Goal: Task Accomplishment & Management: Complete application form

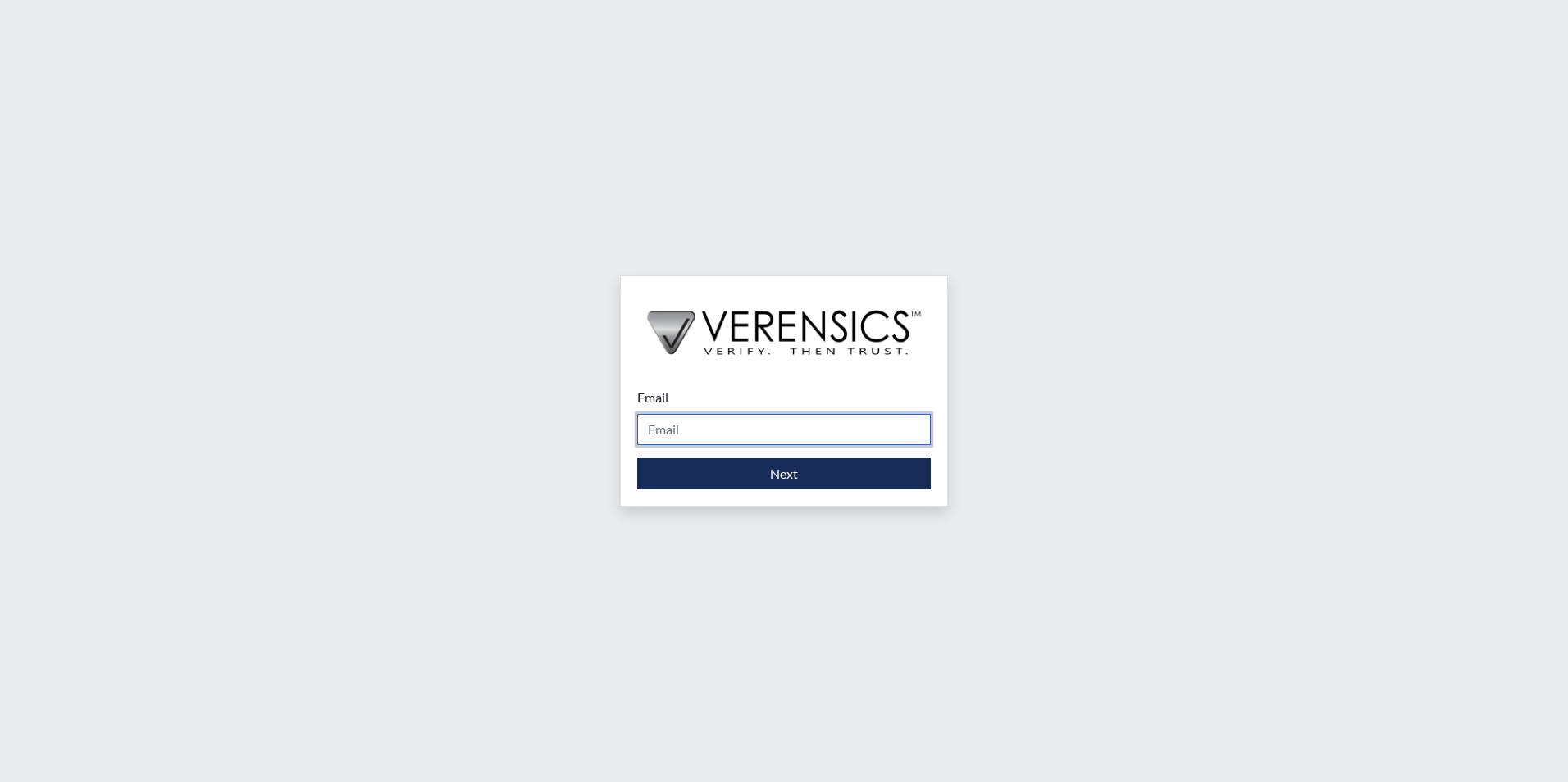
click at [756, 422] on input "Email" at bounding box center [783, 429] width 294 height 31
type input "[EMAIL_ADDRESS][PERSON_NAME][DOMAIN_NAME]"
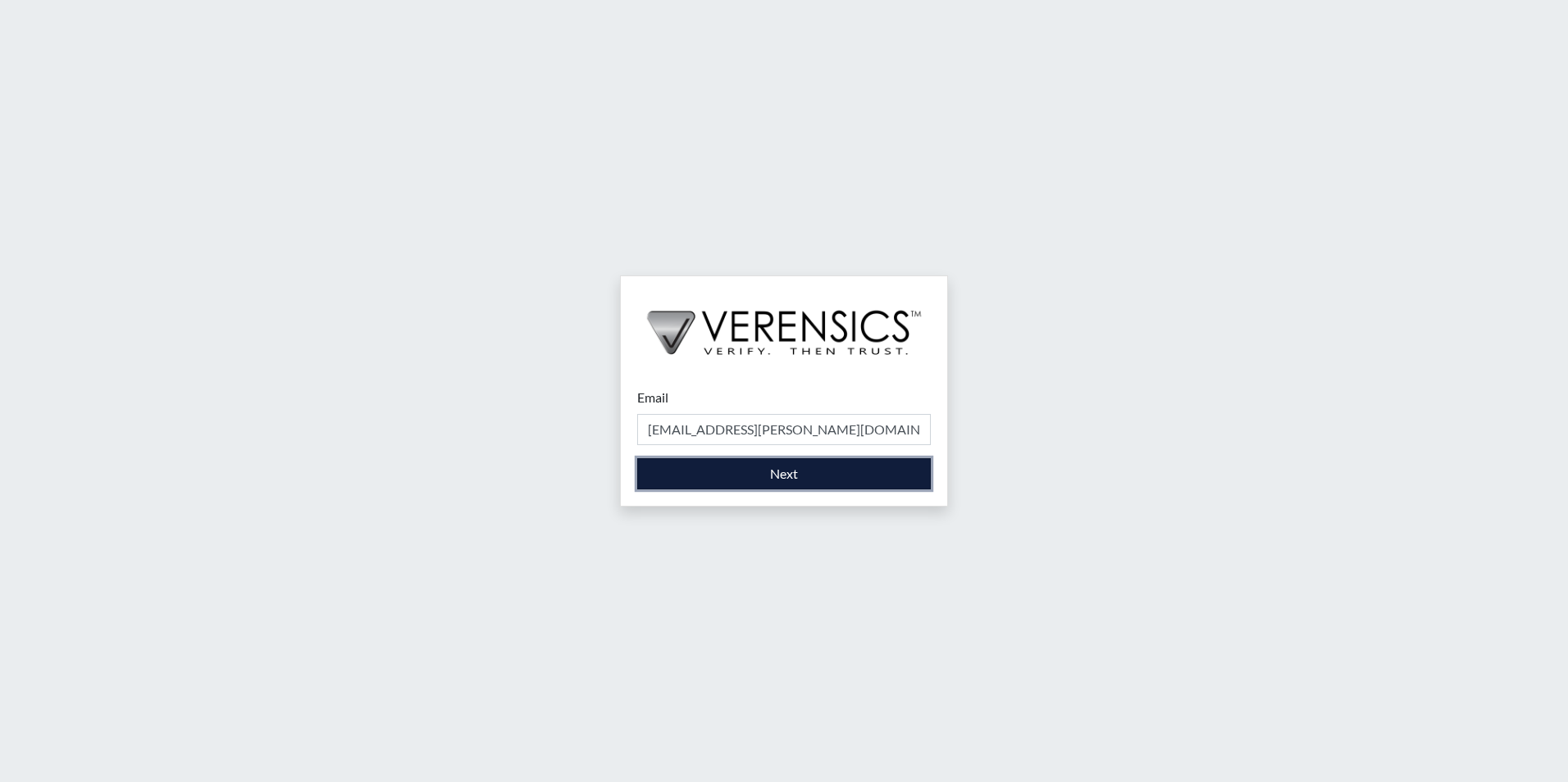
click at [747, 474] on button "Next" at bounding box center [783, 474] width 294 height 31
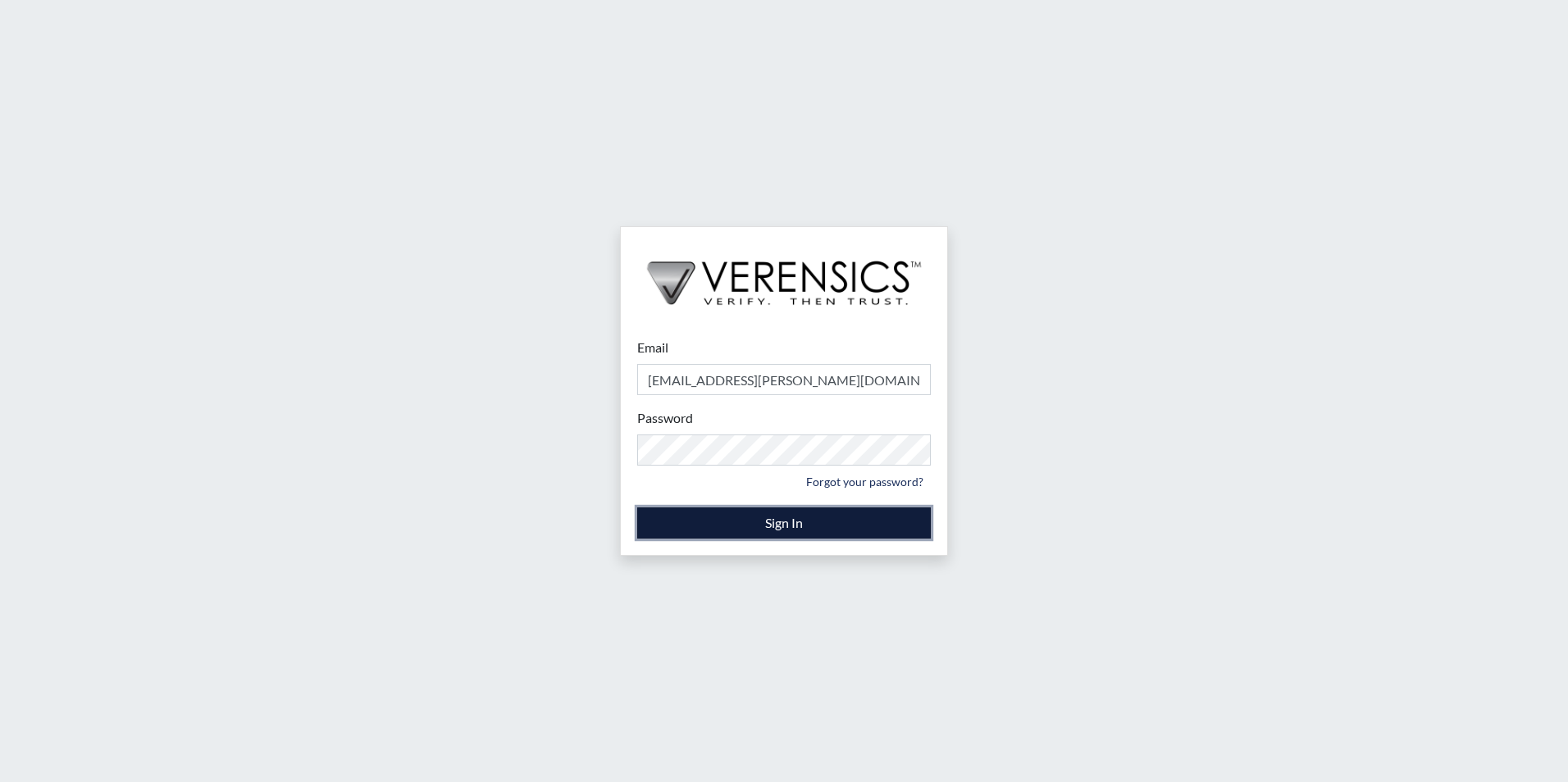
drag, startPoint x: 874, startPoint y: 528, endPoint x: 940, endPoint y: 528, distance: 66.0
click at [875, 528] on button "Sign In" at bounding box center [783, 523] width 294 height 31
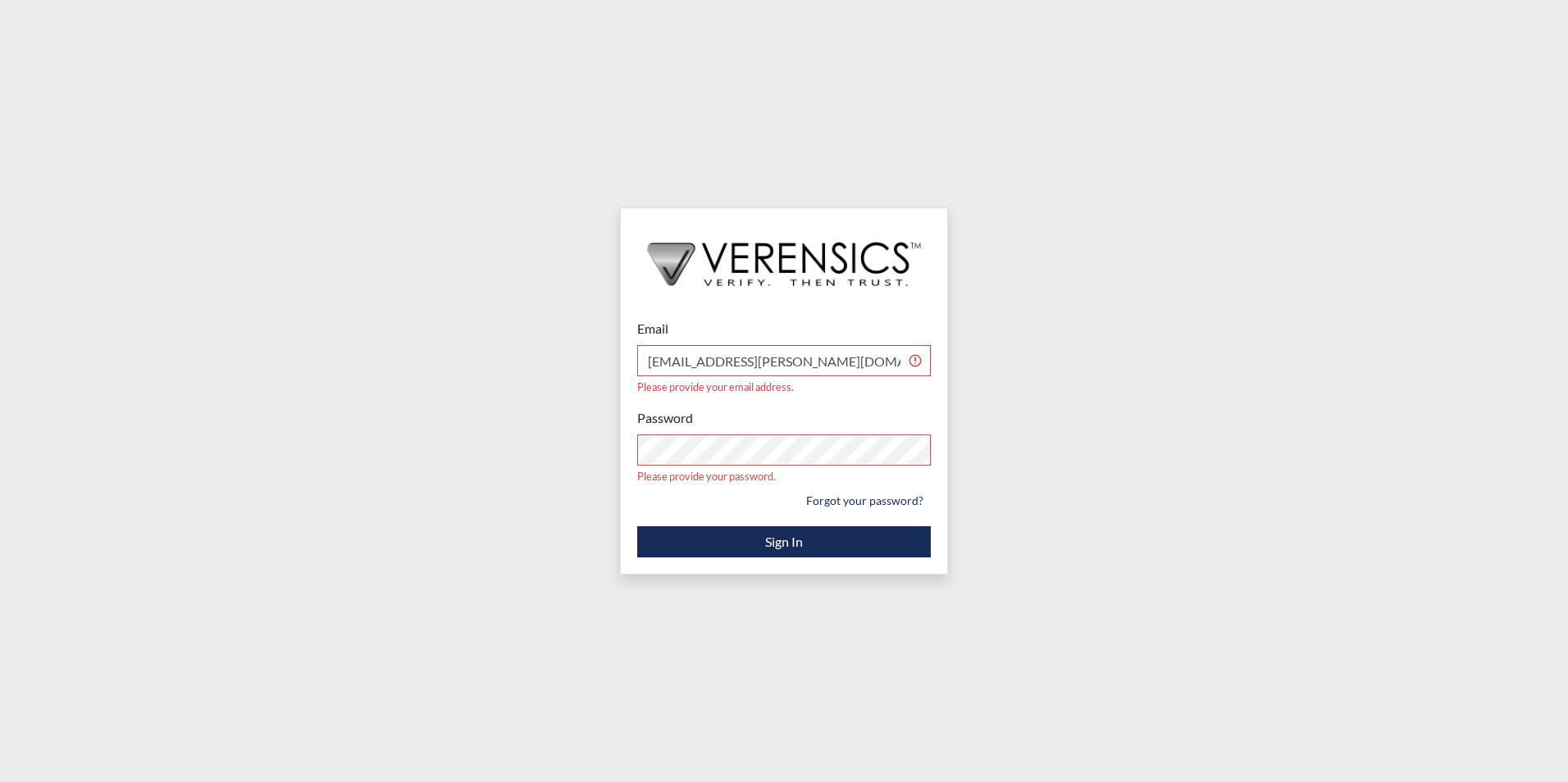
click at [751, 409] on div "Password Please provide your password. Forgot your password?" at bounding box center [783, 461] width 294 height 105
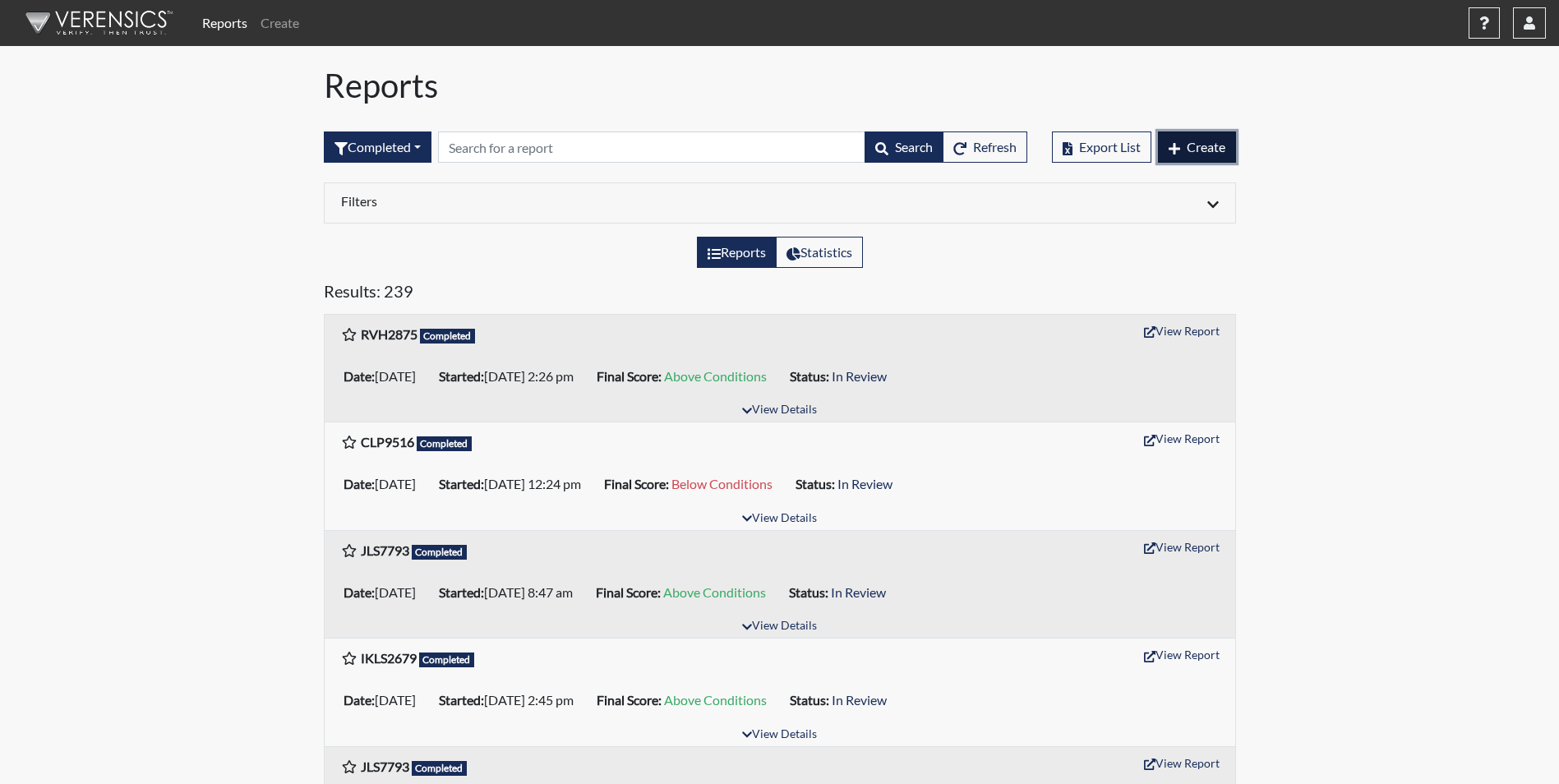
click at [1187, 137] on button "Create" at bounding box center [1197, 147] width 78 height 31
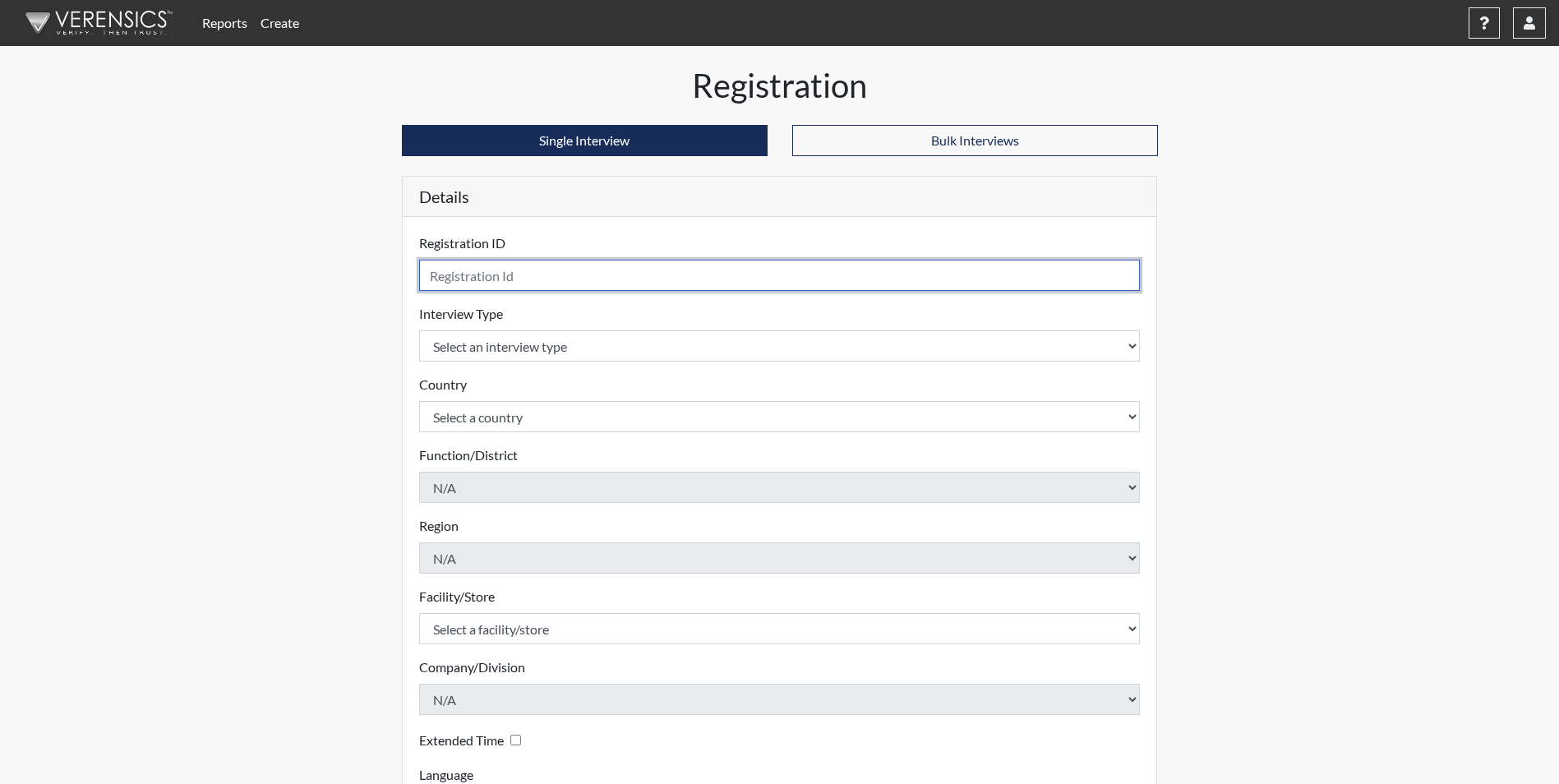
click at [524, 286] on input "text" at bounding box center [780, 276] width 721 height 31
type input "TAW1178"
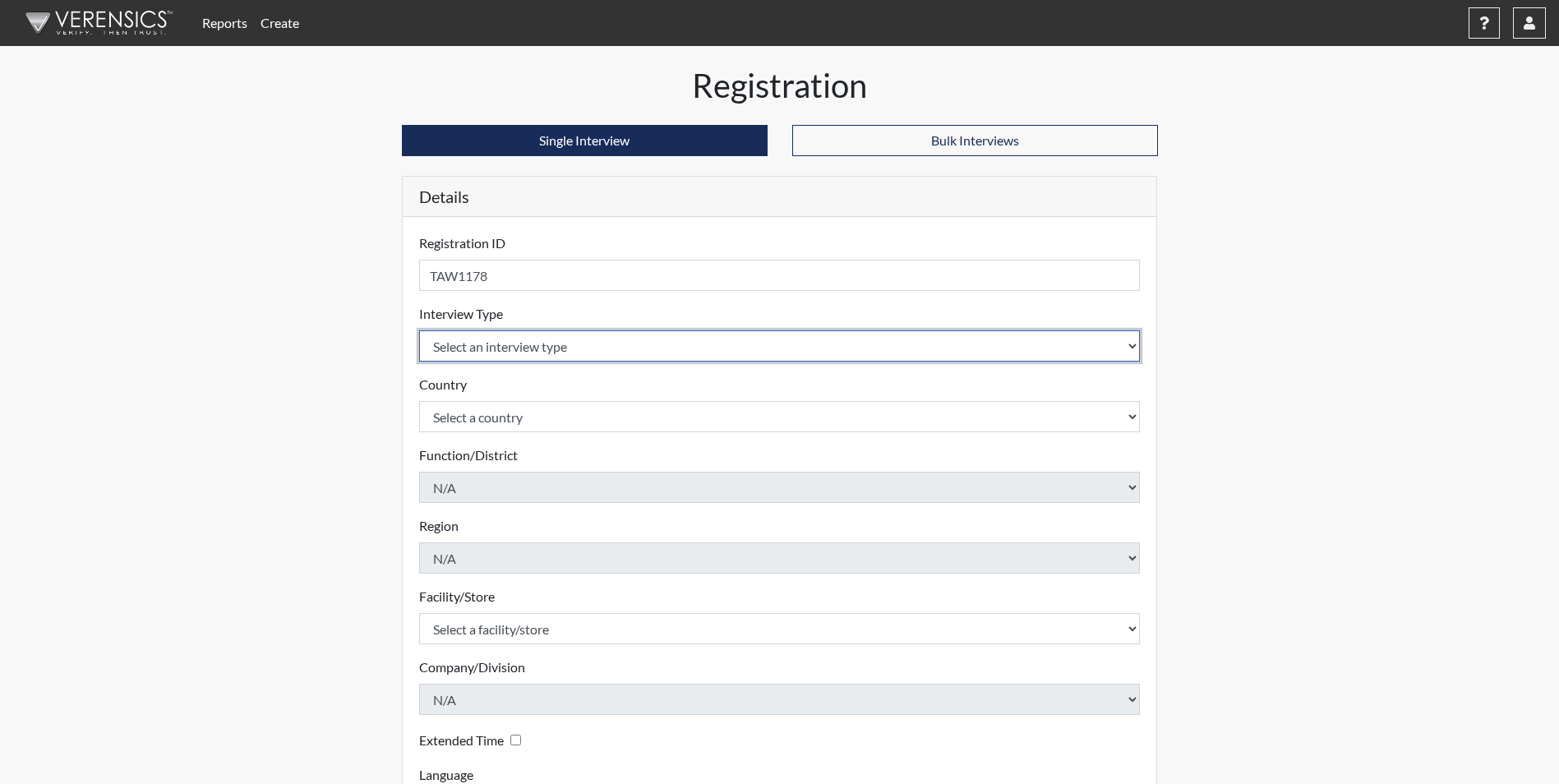
click at [554, 355] on select "Select an interview type Corrections Pre-Employment" at bounding box center [780, 345] width 721 height 31
select select "ff733e93-e1bf-11ea-9c9f-0eff0cf7eb8f"
click at [419, 330] on select "Select an interview type Corrections Pre-Employment" at bounding box center [780, 345] width 721 height 31
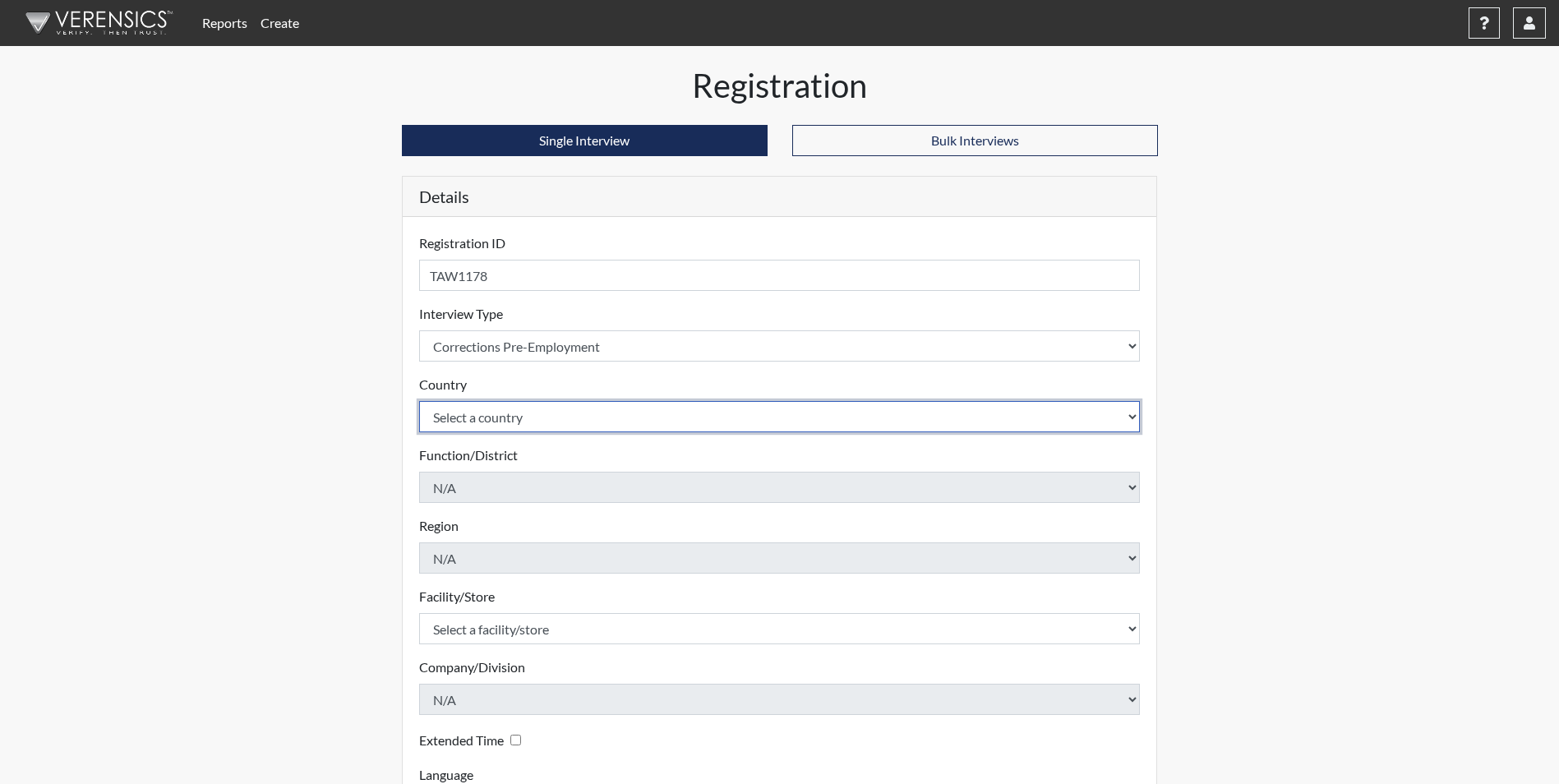
click at [544, 415] on select "Select a country [GEOGRAPHIC_DATA] [GEOGRAPHIC_DATA]" at bounding box center [780, 416] width 721 height 31
select select "united-states-of-[GEOGRAPHIC_DATA]"
click at [419, 401] on select "Select a country [GEOGRAPHIC_DATA] [GEOGRAPHIC_DATA]" at bounding box center [780, 416] width 721 height 31
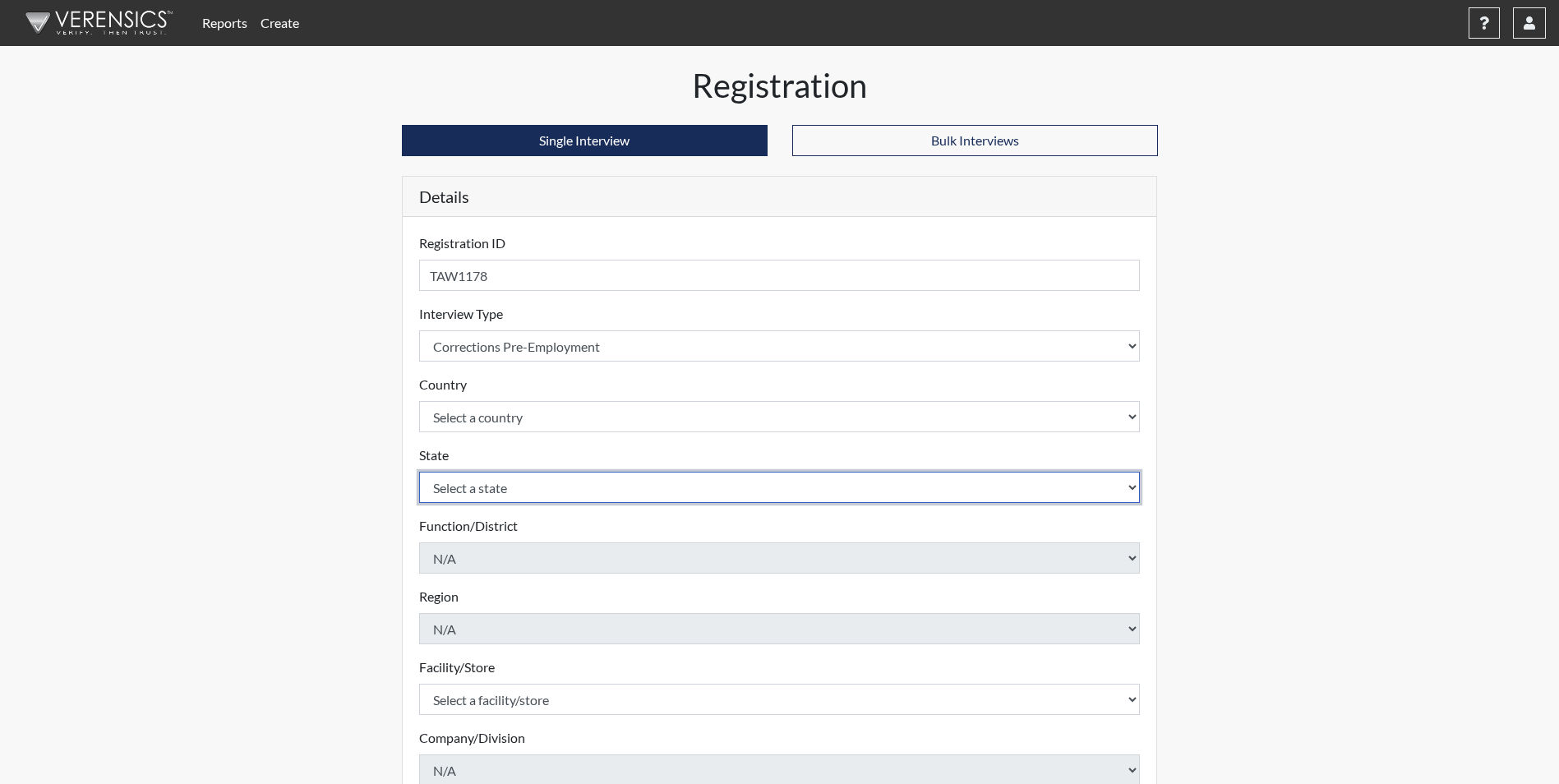
click at [504, 494] on select "Select a state [US_STATE] [US_STATE] [US_STATE] [US_STATE] [US_STATE] [US_STATE…" at bounding box center [780, 487] width 721 height 31
select select "GA"
click at [419, 471] on select "Select a state [US_STATE] [US_STATE] [US_STATE] [US_STATE] [US_STATE] [US_STATE…" at bounding box center [780, 487] width 721 height 31
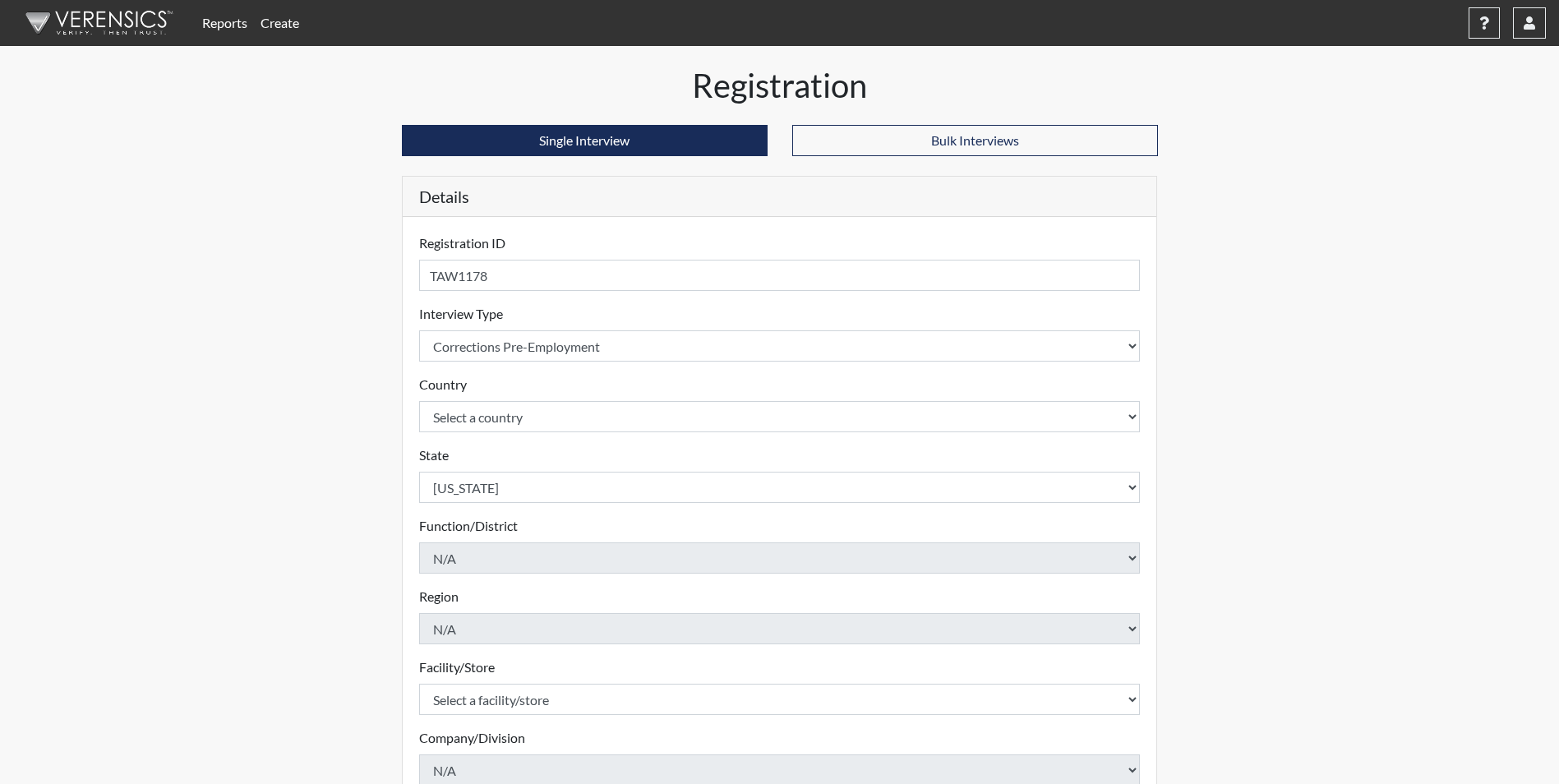
click at [330, 431] on div "Registration Single Interview Bulk Interviews Details Registration ID TAW1178 P…" at bounding box center [780, 530] width 937 height 929
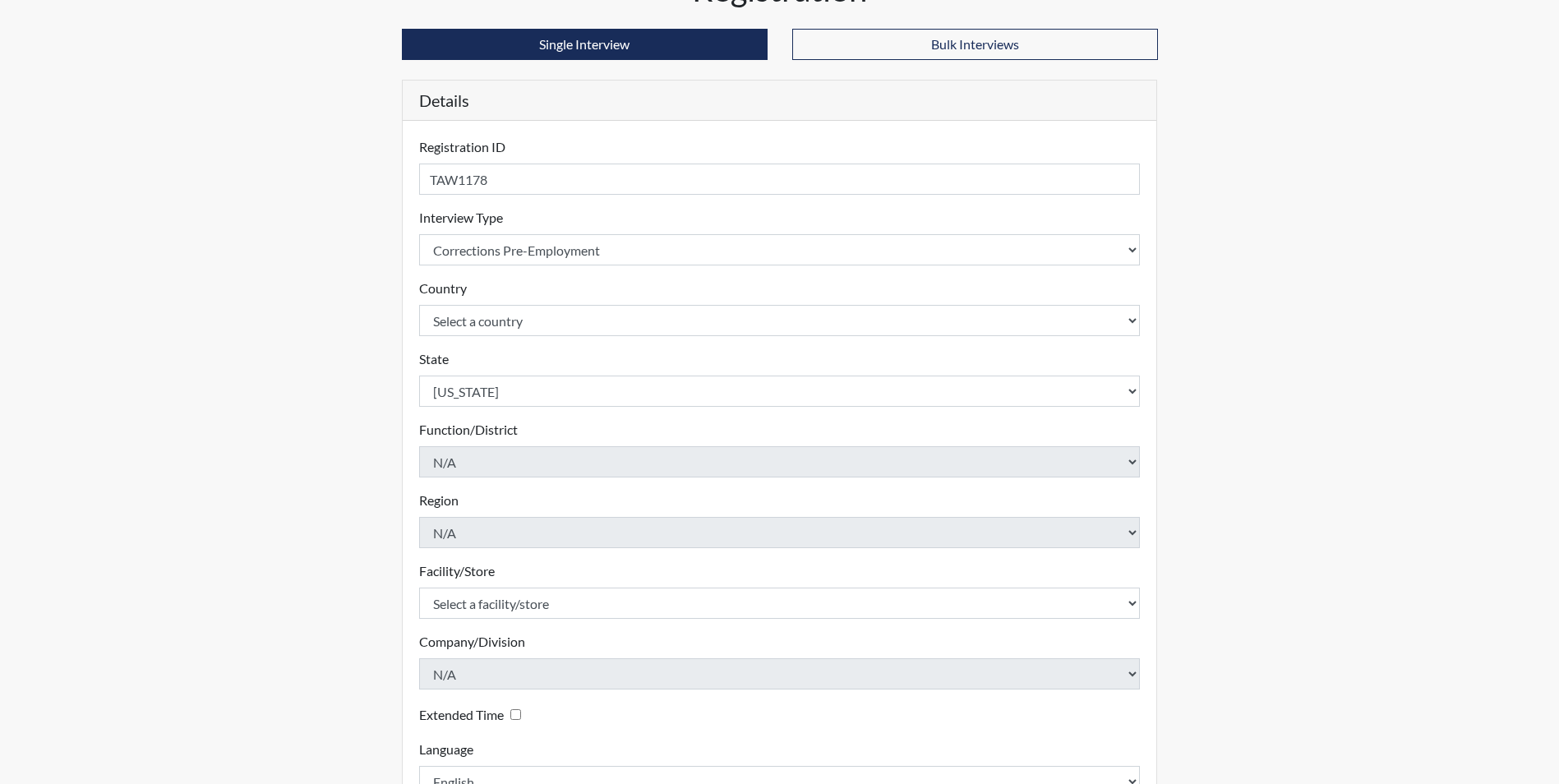
scroll to position [211, 0]
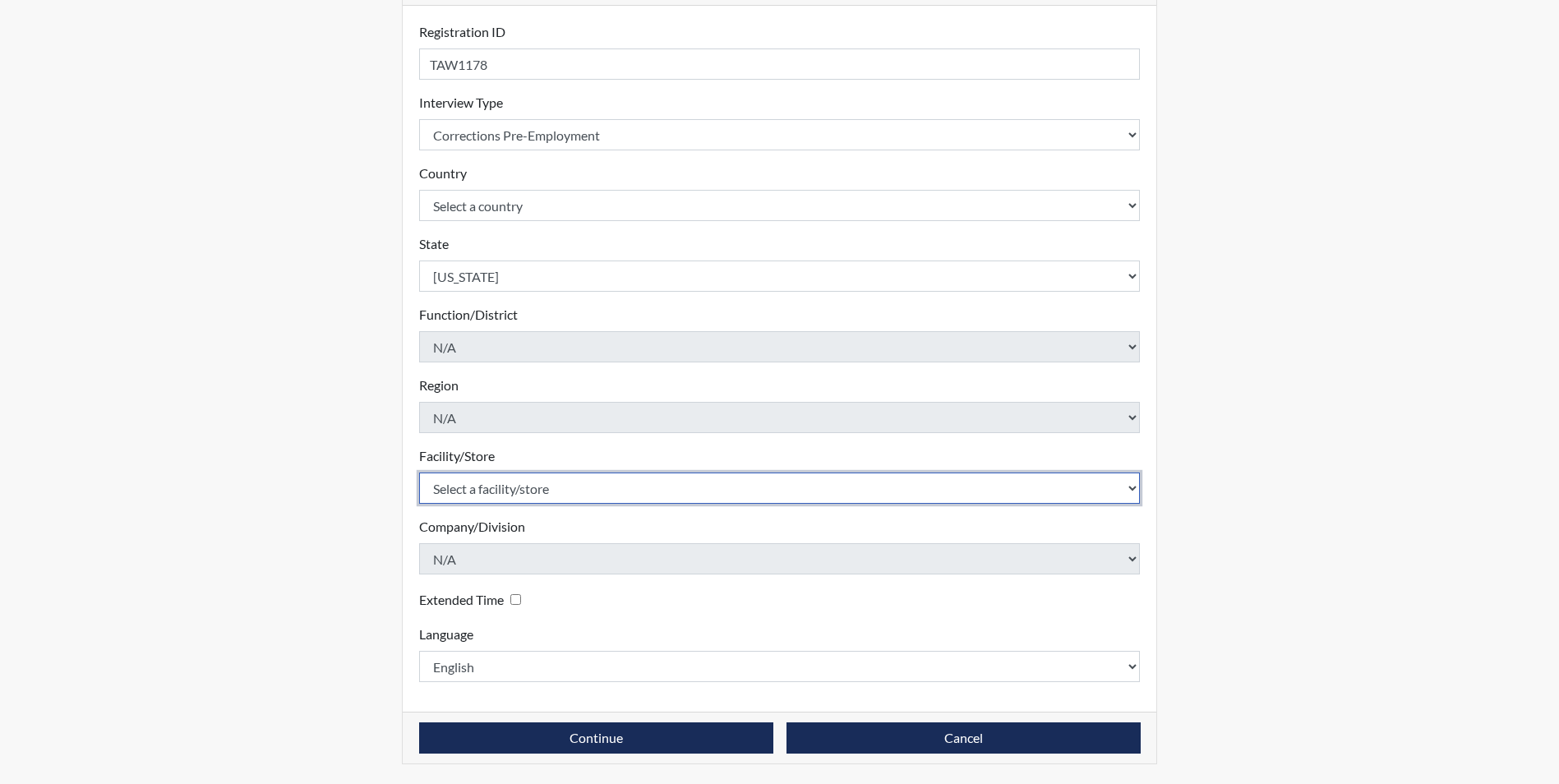
click at [510, 484] on select "Select a facility/store Augusta SMP" at bounding box center [780, 488] width 721 height 31
select select "171ae632-e4c4-4d72-8399-7d980dd64d0f"
click at [419, 472] on select "Select a facility/store Augusta SMP" at bounding box center [780, 488] width 721 height 31
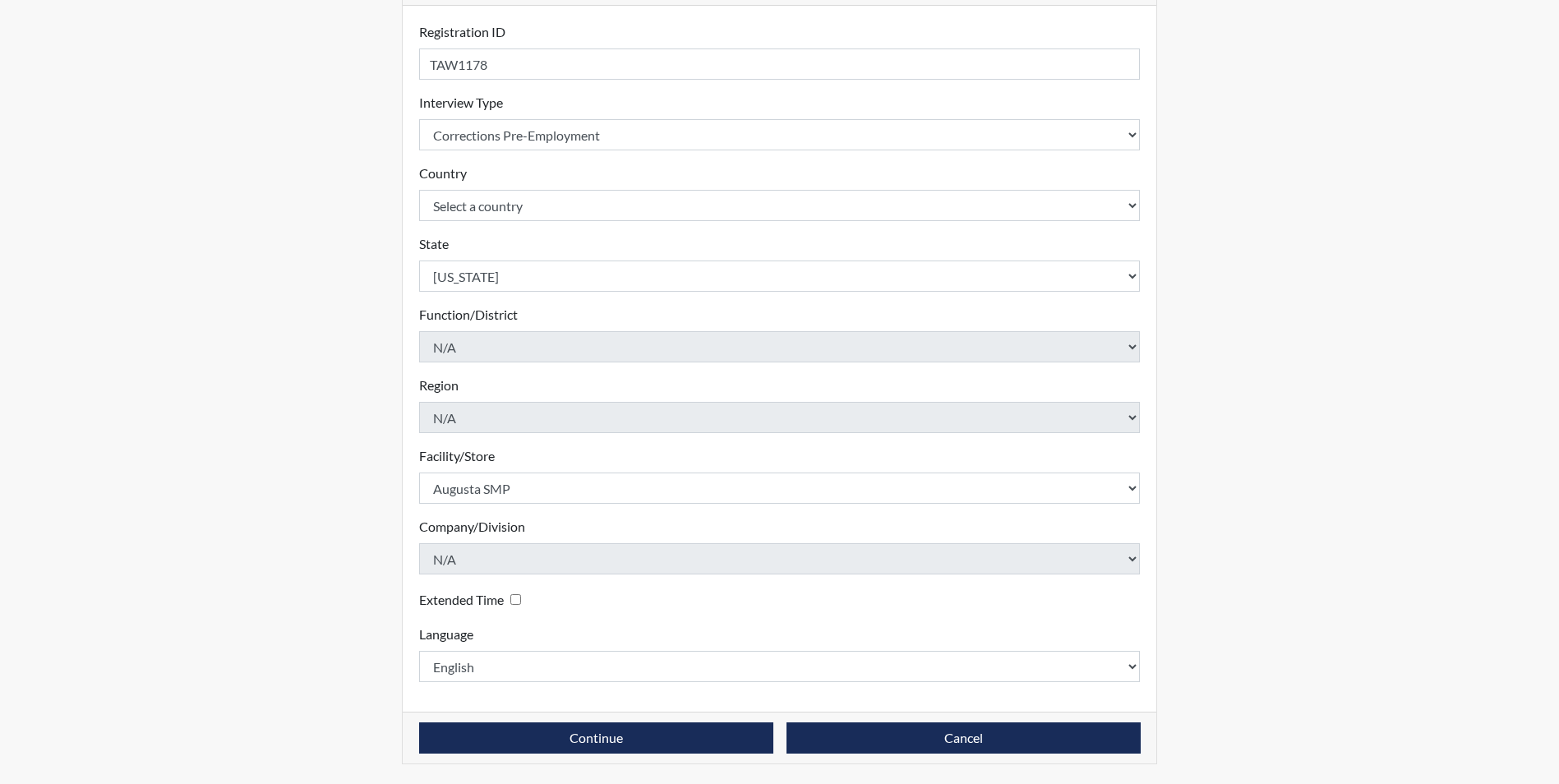
click at [383, 510] on div "Registration Single Interview Bulk Interviews Details Registration ID TAW1178 P…" at bounding box center [780, 319] width 937 height 929
click at [681, 734] on button "Continue" at bounding box center [596, 738] width 354 height 31
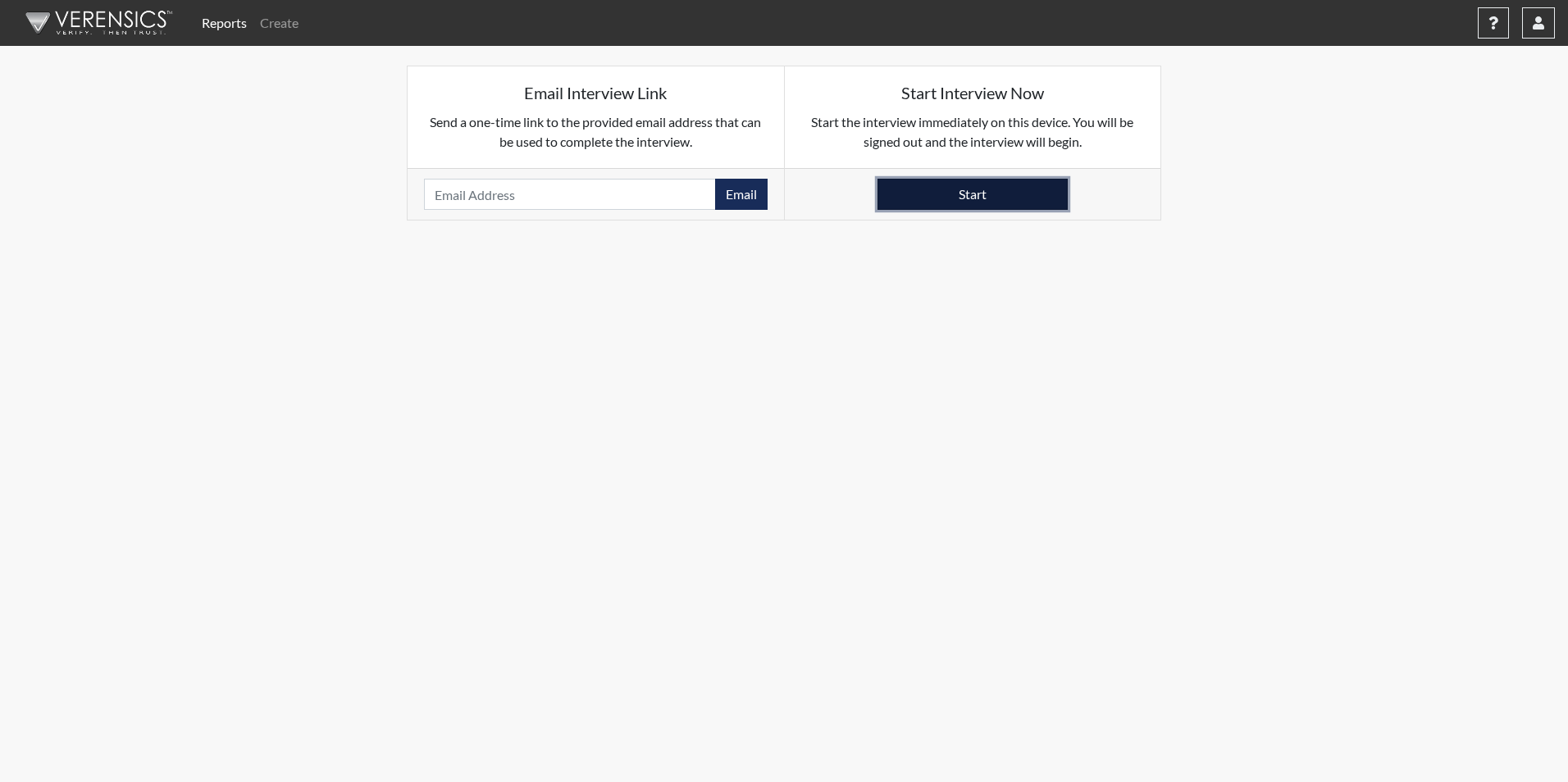
click at [980, 191] on button "Start" at bounding box center [972, 194] width 190 height 31
